Goal: Transaction & Acquisition: Obtain resource

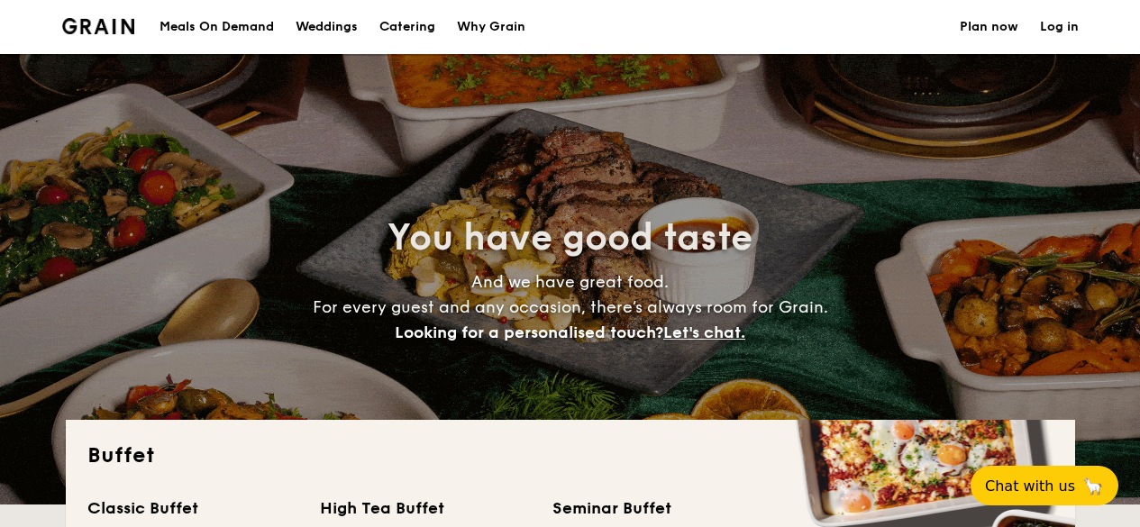
select select
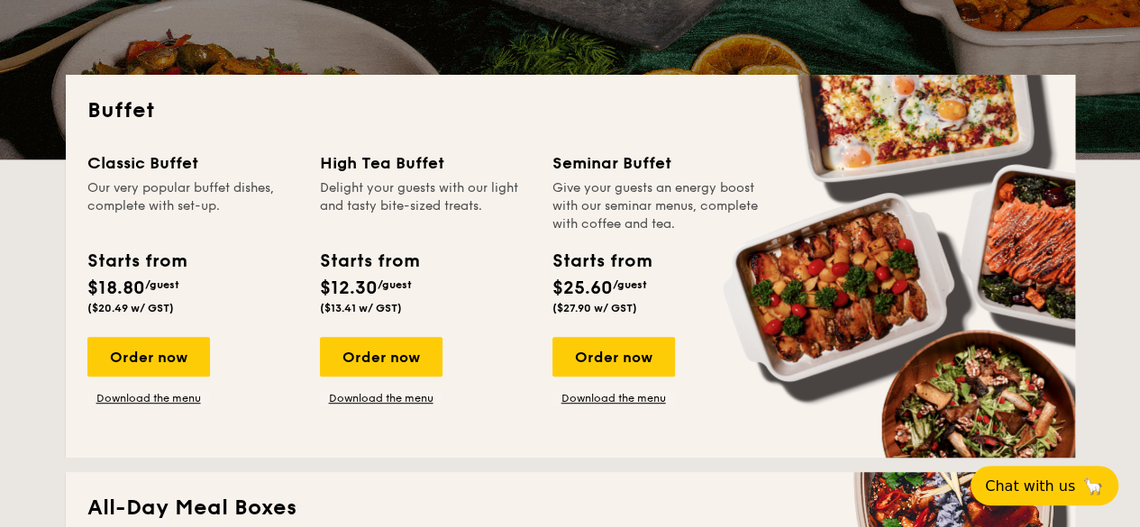
scroll to position [361, 0]
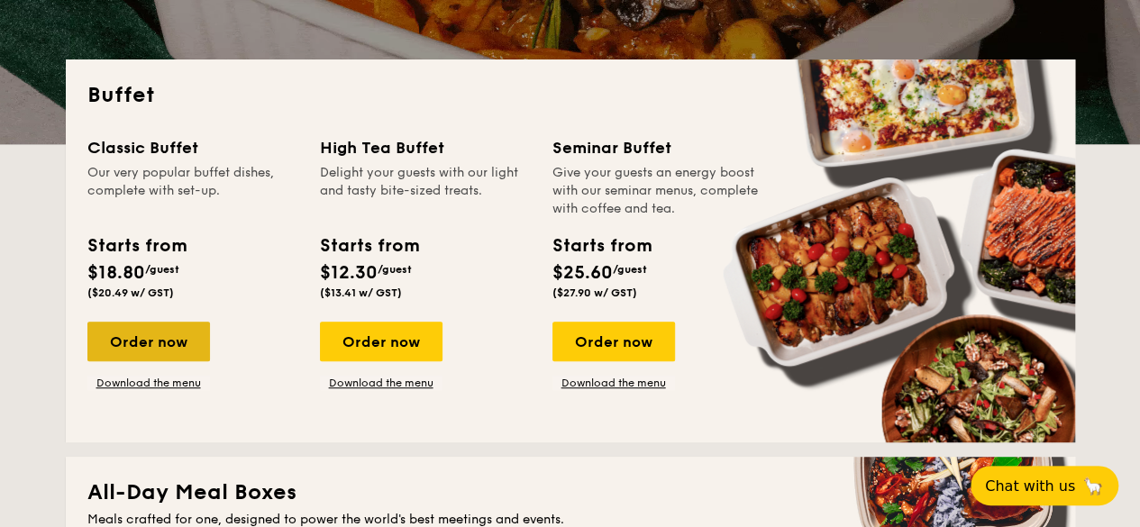
click at [175, 354] on div "Order now" at bounding box center [148, 342] width 123 height 40
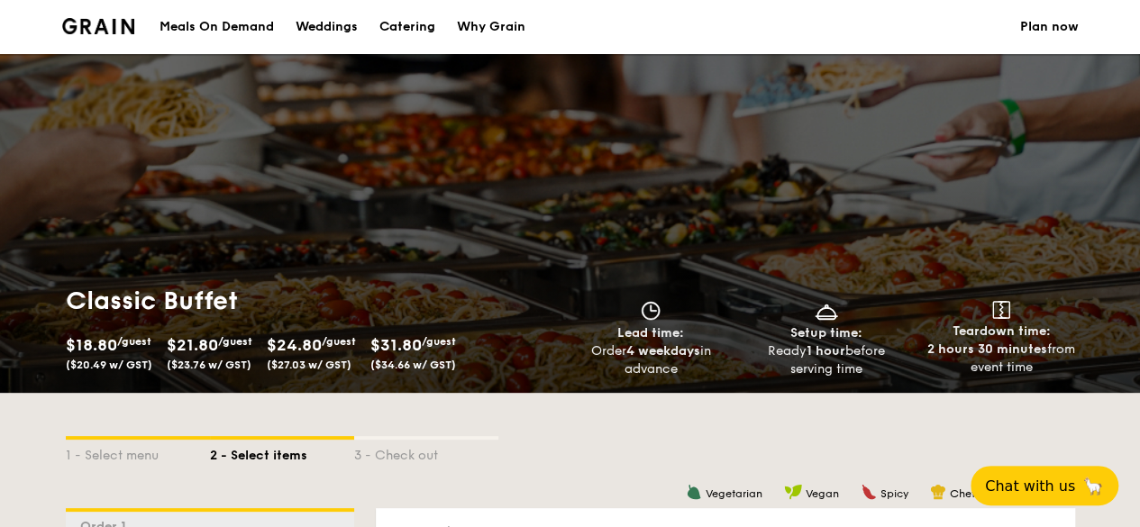
select select
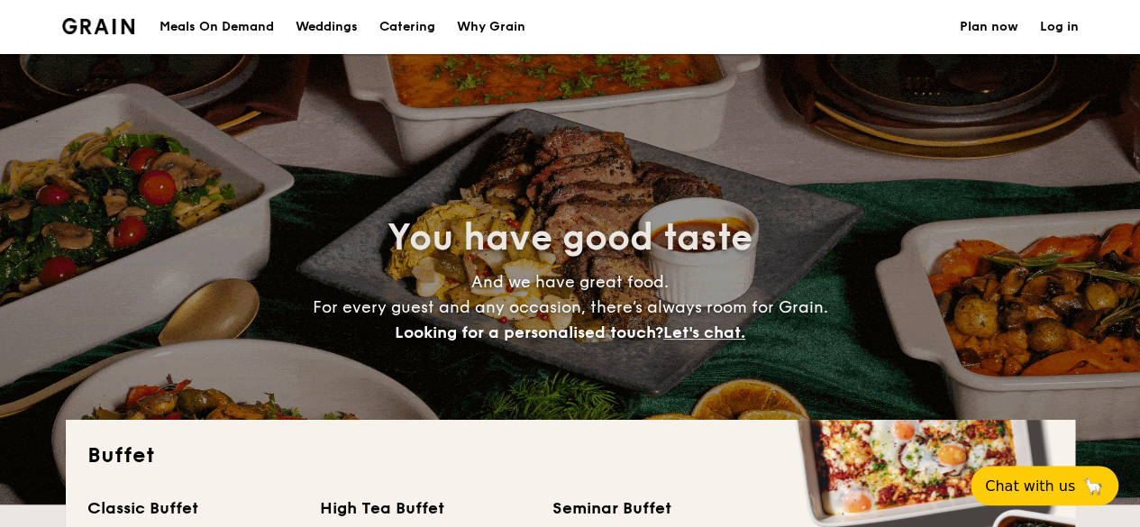
scroll to position [361, 0]
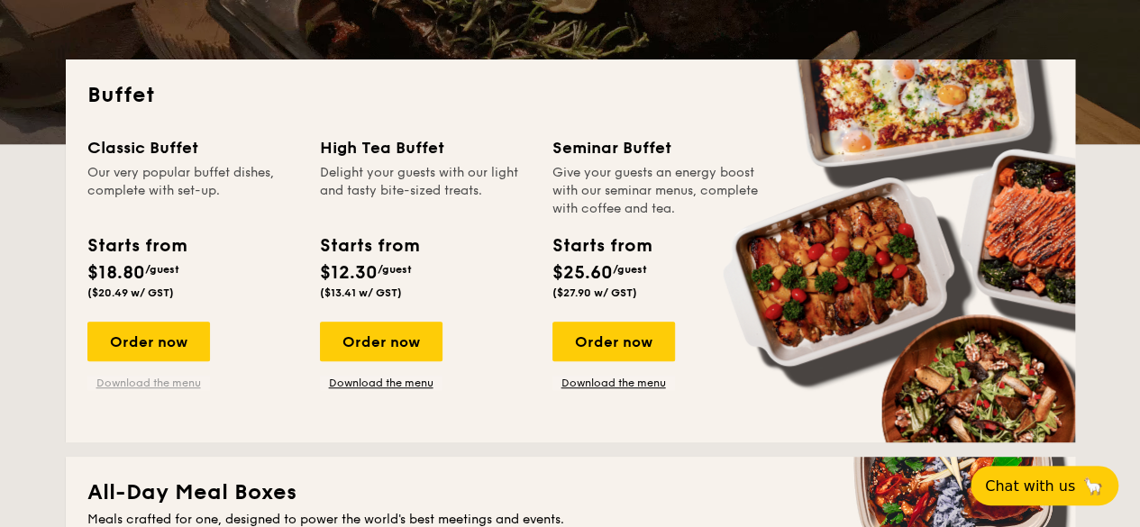
click at [152, 386] on link "Download the menu" at bounding box center [148, 383] width 123 height 14
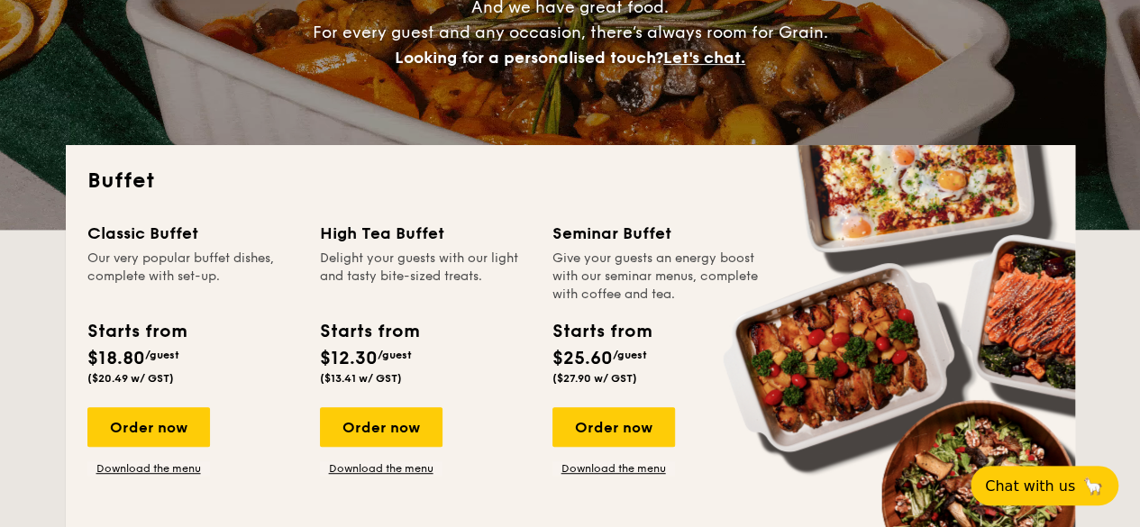
scroll to position [386, 0]
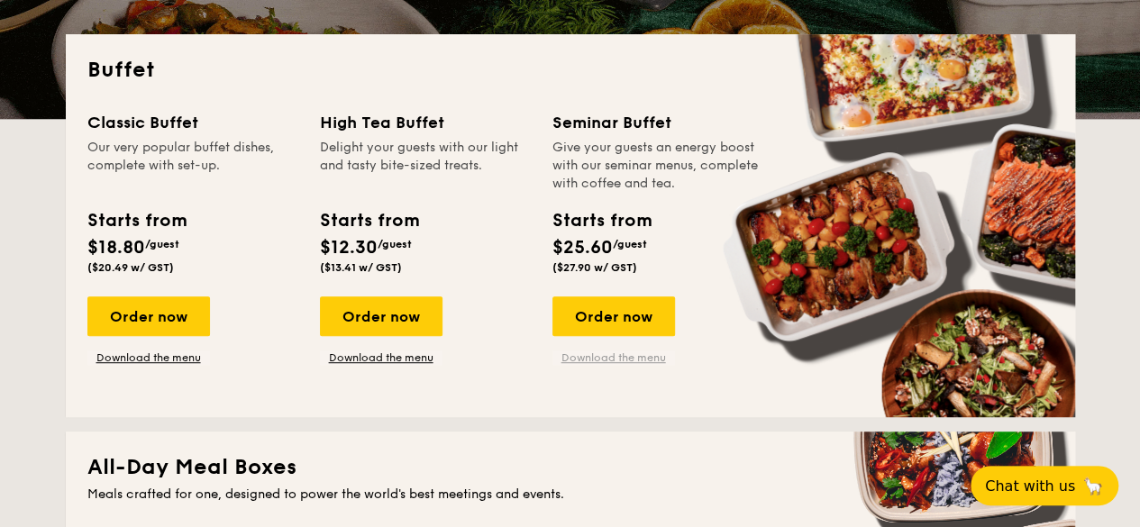
click at [598, 357] on link "Download the menu" at bounding box center [614, 358] width 123 height 14
